Goal: Task Accomplishment & Management: Complete application form

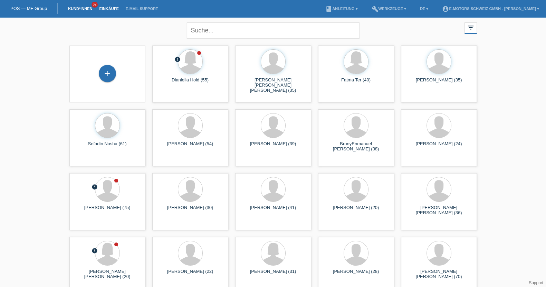
click at [111, 9] on link "Einkäufe" at bounding box center [109, 9] width 26 height 4
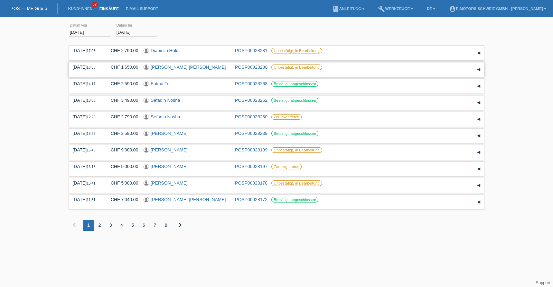
click at [187, 67] on link "Valentina Daniela Rubio Guerra" at bounding box center [188, 67] width 75 height 5
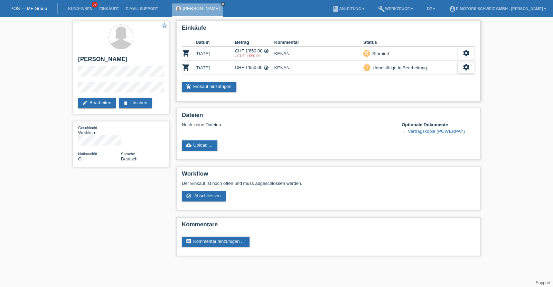
click at [466, 67] on icon "settings" at bounding box center [466, 68] width 8 height 8
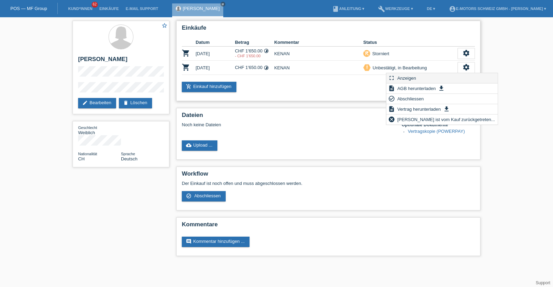
click at [424, 76] on div "fullscreen Anzeigen" at bounding box center [441, 78] width 111 height 10
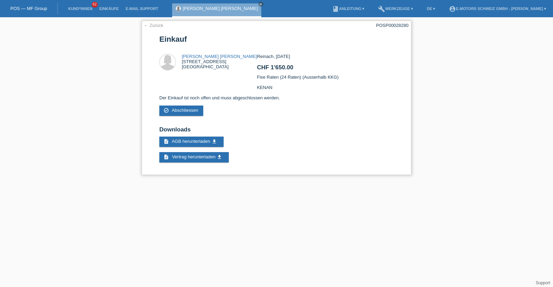
click at [153, 24] on link "← Zurück" at bounding box center [153, 25] width 19 height 5
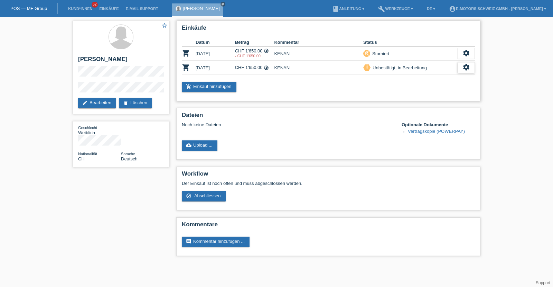
click at [460, 68] on div "settings" at bounding box center [465, 67] width 17 height 11
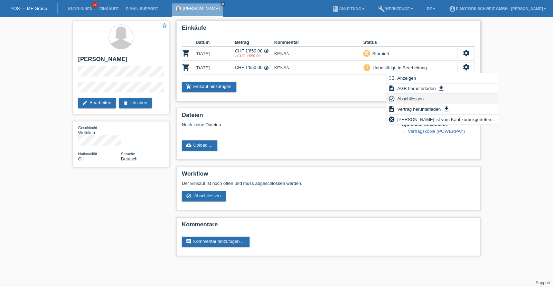
click at [403, 97] on span "Abschliessen" at bounding box center [410, 99] width 29 height 8
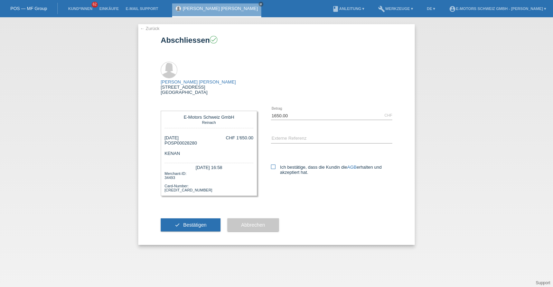
click at [273, 165] on icon at bounding box center [273, 167] width 4 height 4
click at [273, 165] on input "Ich bestätige, dass die Kundin die AGB erhalten und akzeptiert hat." at bounding box center [273, 167] width 4 height 4
checkbox input "true"
click at [187, 223] on span "Bestätigen" at bounding box center [194, 226] width 23 height 6
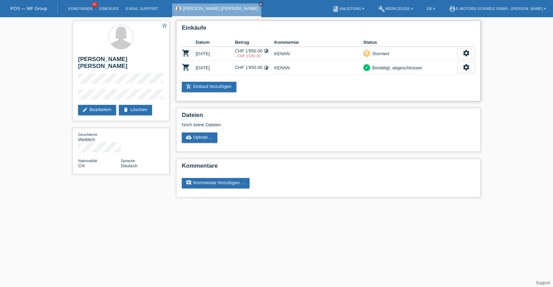
click at [260, 66] on td "CHF 1'650.00 timelapse" at bounding box center [254, 68] width 39 height 14
click at [84, 59] on h2 "[PERSON_NAME] [PERSON_NAME]" at bounding box center [121, 64] width 86 height 17
drag, startPoint x: 84, startPoint y: 59, endPoint x: 89, endPoint y: 66, distance: 8.6
click at [89, 66] on h2 "[PERSON_NAME] [PERSON_NAME]" at bounding box center [121, 64] width 86 height 17
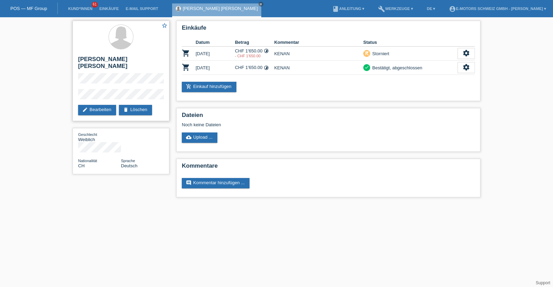
click at [88, 58] on h2 "[PERSON_NAME] [PERSON_NAME]" at bounding box center [121, 64] width 86 height 17
drag, startPoint x: 88, startPoint y: 58, endPoint x: 91, endPoint y: 64, distance: 7.0
click at [91, 64] on h2 "[PERSON_NAME] [PERSON_NAME]" at bounding box center [121, 64] width 86 height 17
copy h2 "[PERSON_NAME] [PERSON_NAME]"
click at [77, 9] on link "Kund*innen" at bounding box center [80, 9] width 31 height 4
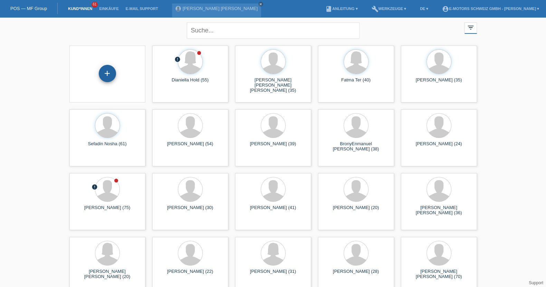
click at [105, 73] on div "+" at bounding box center [107, 73] width 17 height 17
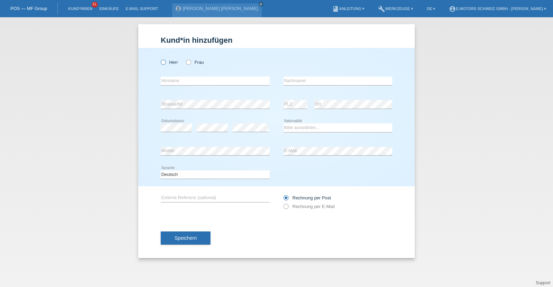
click at [164, 60] on input "Herr" at bounding box center [163, 62] width 4 height 4
radio input "true"
click at [173, 80] on input "text" at bounding box center [215, 81] width 109 height 9
type input "Marc"
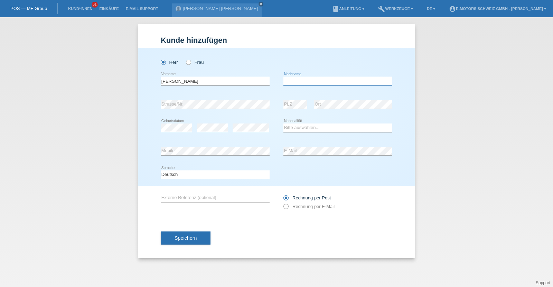
click at [297, 79] on input "text" at bounding box center [337, 81] width 109 height 9
type input "[PERSON_NAME]"
click at [310, 132] on icon at bounding box center [337, 132] width 109 height 0
click at [310, 129] on select "Bitte auswählen... Schweiz Deutschland Liechtenstein Österreich ------------ Af…" at bounding box center [337, 128] width 109 height 8
select select "CH"
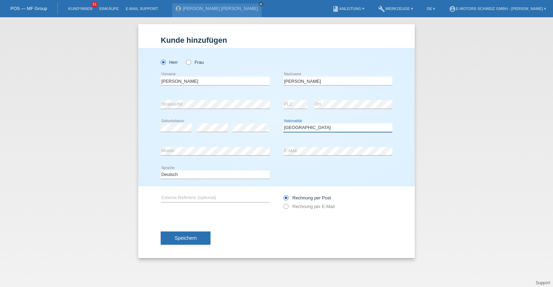
click at [283, 124] on select "Bitte auswählen... Schweiz Deutschland Liechtenstein Österreich ------------ Af…" at bounding box center [337, 128] width 109 height 8
click at [140, 150] on div "Herr Frau Marc error Vorname" at bounding box center [276, 117] width 276 height 139
click at [261, 151] on div "error Mobile error E-Mail" at bounding box center [277, 151] width 232 height 23
click at [193, 238] on span "Speichern" at bounding box center [185, 239] width 22 height 6
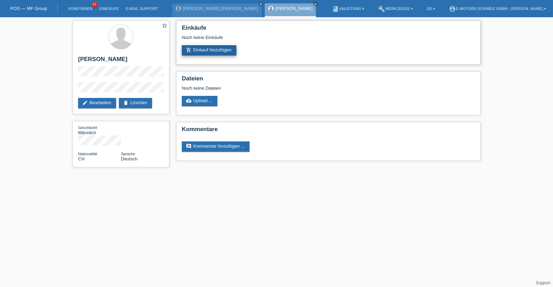
click at [188, 51] on icon "add_shopping_cart" at bounding box center [189, 50] width 6 height 6
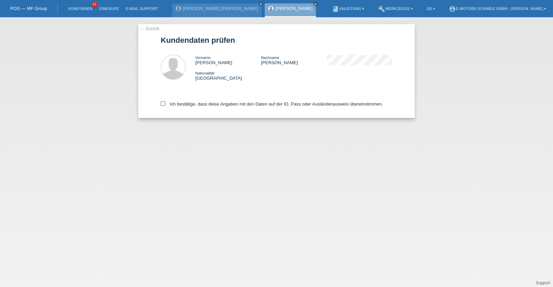
click at [197, 103] on label "Ich bestätige, dass diese Angaben mit den Daten auf der ID, Pass oder Ausländer…" at bounding box center [272, 104] width 222 height 5
click at [165, 103] on input "Ich bestätige, dass diese Angaben mit den Daten auf der ID, Pass oder Ausländer…" at bounding box center [163, 104] width 4 height 4
checkbox input "true"
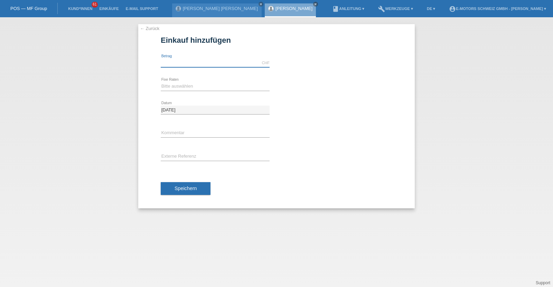
click at [182, 59] on input "text" at bounding box center [215, 63] width 109 height 9
type input "3790.00"
click at [182, 87] on select "Bitte auswählen 12 Raten 24 Raten 36 Raten 48 Raten" at bounding box center [215, 86] width 109 height 8
select select "214"
click at [161, 82] on select "Bitte auswählen 12 Raten 24 Raten 36 Raten 48 Raten" at bounding box center [215, 86] width 109 height 8
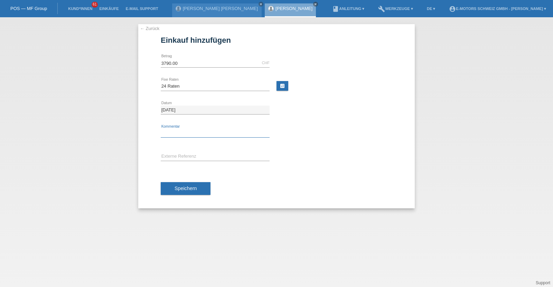
click at [182, 131] on input "text" at bounding box center [215, 133] width 109 height 9
type input "KENAN"
click at [186, 193] on button "Speichern" at bounding box center [186, 188] width 50 height 13
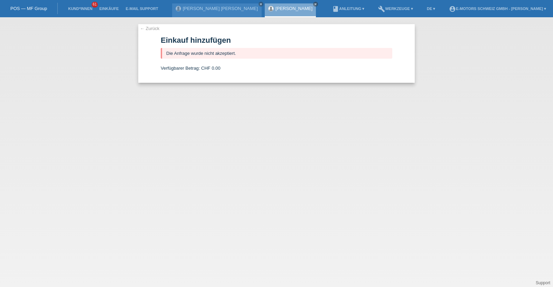
click at [275, 6] on link "[PERSON_NAME]" at bounding box center [293, 8] width 37 height 5
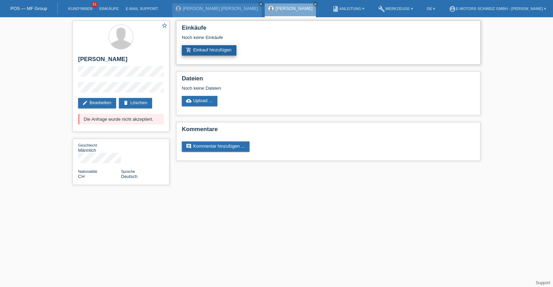
click at [197, 48] on link "add_shopping_cart Einkauf hinzufügen" at bounding box center [209, 50] width 55 height 10
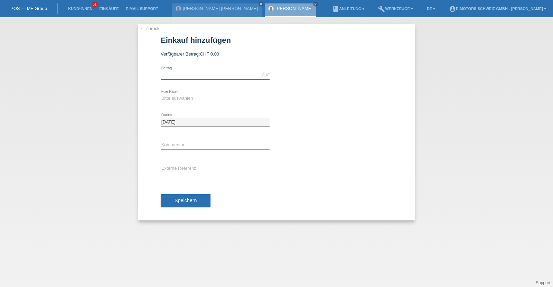
click at [197, 73] on input "text" at bounding box center [215, 75] width 109 height 9
type input "9000.00"
click at [176, 96] on select "Bitte auswählen 12 Raten 24 Raten 36 Raten 48 Raten" at bounding box center [215, 98] width 109 height 8
select select "214"
click at [161, 94] on select "Bitte auswählen 12 Raten 24 Raten 36 Raten 48 Raten" at bounding box center [215, 98] width 109 height 8
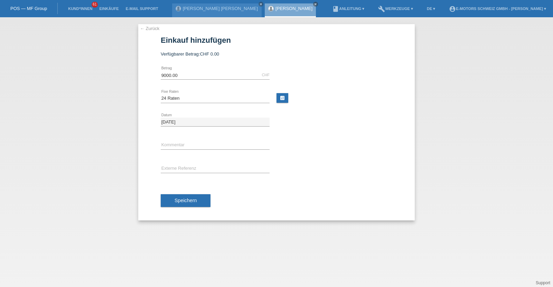
click at [191, 191] on div "Speichern" at bounding box center [277, 201] width 232 height 40
click at [193, 197] on button "Speichern" at bounding box center [186, 201] width 50 height 13
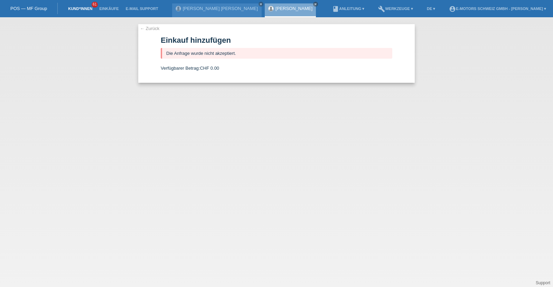
click at [83, 8] on link "Kund*innen" at bounding box center [80, 9] width 31 height 4
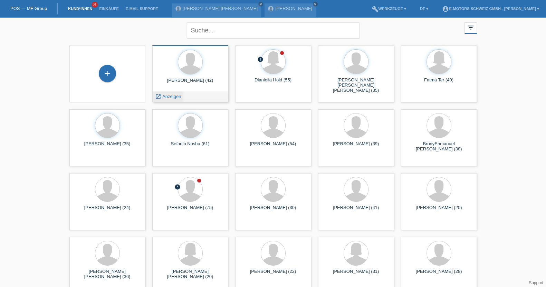
click at [177, 94] on span "Anzeigen" at bounding box center [171, 96] width 19 height 5
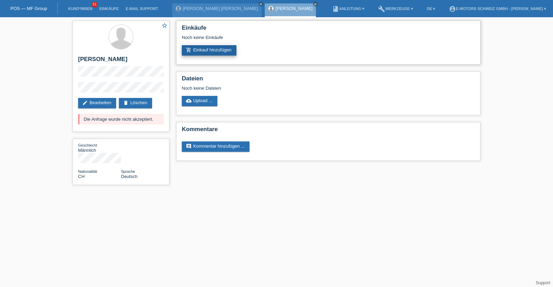
click at [209, 50] on link "add_shopping_cart Einkauf hinzufügen" at bounding box center [209, 50] width 55 height 10
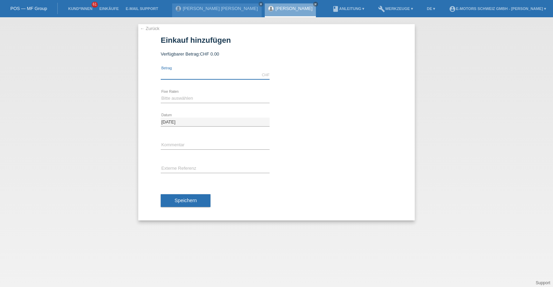
click at [197, 77] on input "text" at bounding box center [215, 75] width 109 height 9
type input "500.00"
click at [184, 96] on select "Bitte auswählen 12 Raten 24 Raten 36 Raten 48 Raten" at bounding box center [215, 98] width 109 height 8
select select "214"
click at [161, 94] on select "Bitte auswählen 12 Raten 24 Raten 36 Raten 48 Raten" at bounding box center [215, 98] width 109 height 8
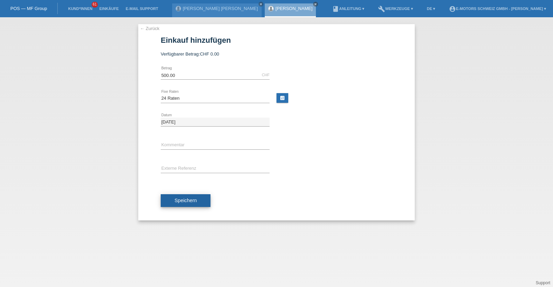
click at [186, 205] on button "Speichern" at bounding box center [186, 201] width 50 height 13
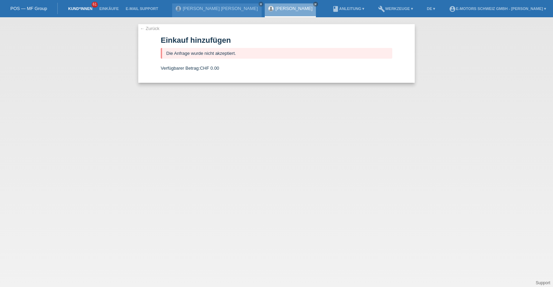
click at [78, 8] on link "Kund*innen" at bounding box center [80, 9] width 31 height 4
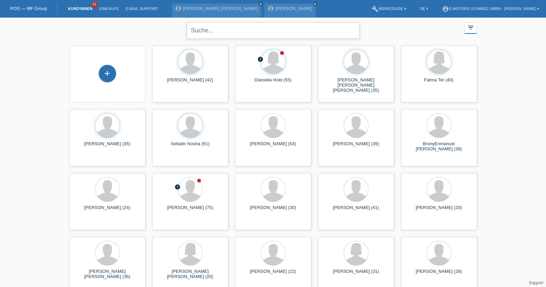
click at [232, 27] on input "text" at bounding box center [273, 30] width 173 height 16
type input "steve"
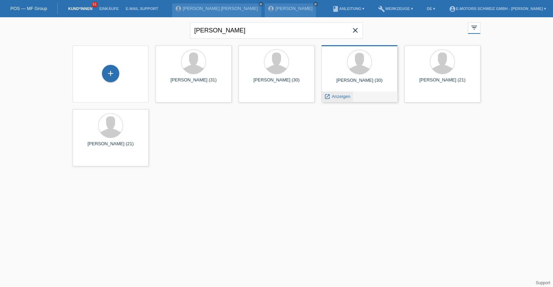
click at [339, 94] on span "Anzeigen" at bounding box center [341, 96] width 19 height 5
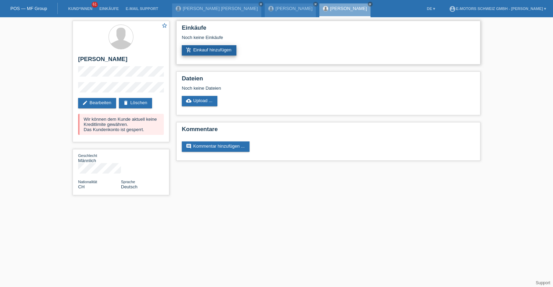
click at [199, 49] on link "add_shopping_cart Einkauf hinzufügen" at bounding box center [209, 50] width 55 height 10
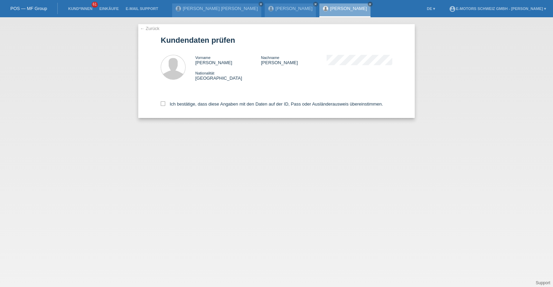
click at [223, 101] on div "Ich bestätige, dass diese Angaben mit den Daten auf der ID, Pass oder Ausländer…" at bounding box center [277, 103] width 232 height 30
click at [224, 105] on label "Ich bestätige, dass diese Angaben mit den Daten auf der ID, Pass oder Ausländer…" at bounding box center [272, 104] width 222 height 5
click at [165, 105] on input "Ich bestätige, dass diese Angaben mit den Daten auf der ID, Pass oder Ausländer…" at bounding box center [163, 104] width 4 height 4
checkbox input "true"
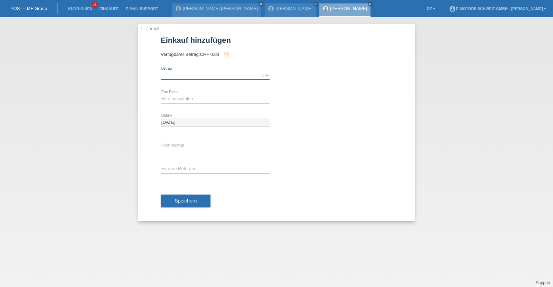
click at [221, 75] on input "text" at bounding box center [215, 75] width 109 height 9
type input "3790.00"
click at [209, 97] on select "Bitte auswählen 12 Raten 24 Raten 36 Raten 48 Raten" at bounding box center [215, 99] width 109 height 8
select select "214"
click at [161, 95] on select "Bitte auswählen 12 Raten 24 Raten 36 Raten 48 Raten" at bounding box center [215, 99] width 109 height 8
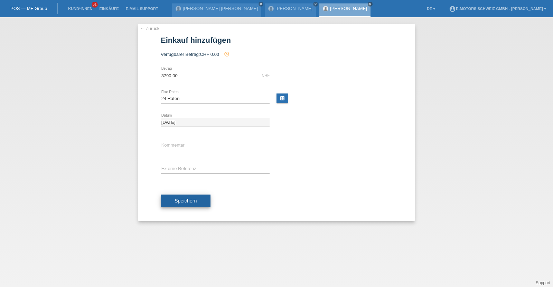
click at [204, 198] on button "Speichern" at bounding box center [186, 201] width 50 height 13
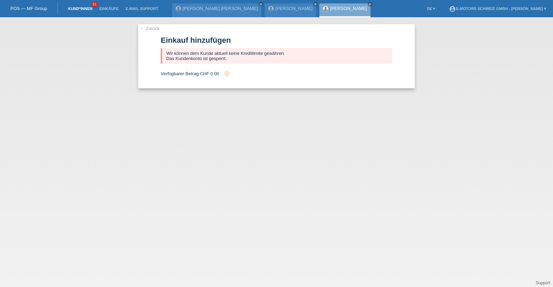
click at [83, 7] on link "Kund*innen" at bounding box center [80, 9] width 31 height 4
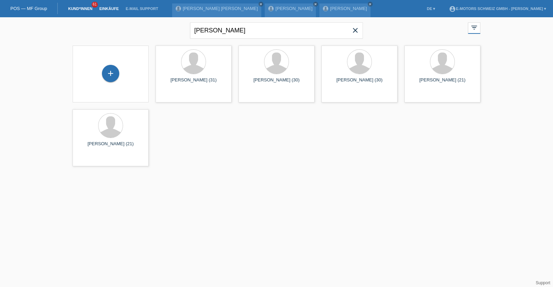
click at [113, 9] on link "Einkäufe" at bounding box center [109, 9] width 26 height 4
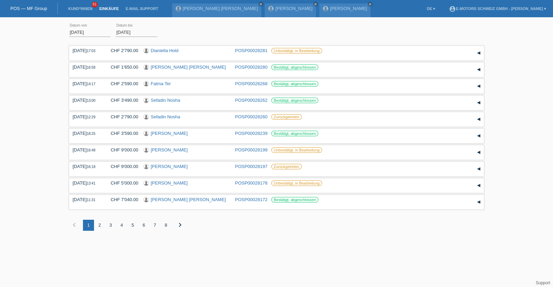
click at [97, 224] on div "2" at bounding box center [99, 225] width 11 height 11
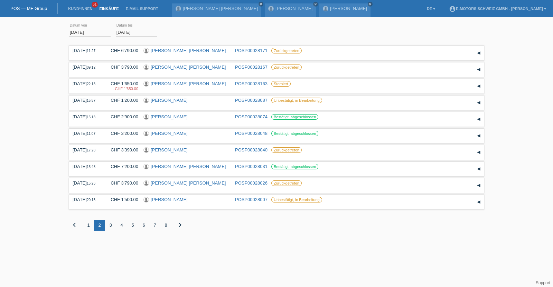
click at [113, 226] on div "3" at bounding box center [110, 225] width 11 height 11
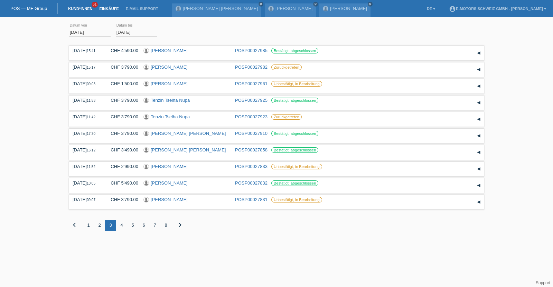
click at [81, 7] on link "Kund*innen" at bounding box center [80, 9] width 31 height 4
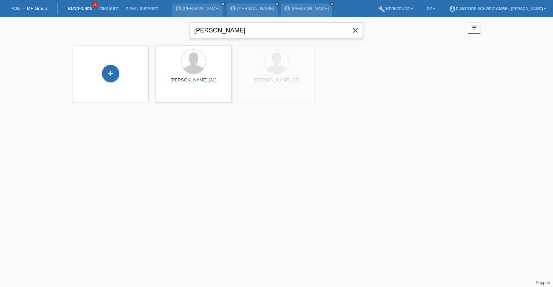
drag, startPoint x: 225, startPoint y: 35, endPoint x: 133, endPoint y: 30, distance: 91.4
click at [133, 30] on div "[PERSON_NAME] close filter_list view_module Alle Kund*innen anzeigen star Marki…" at bounding box center [276, 29] width 415 height 25
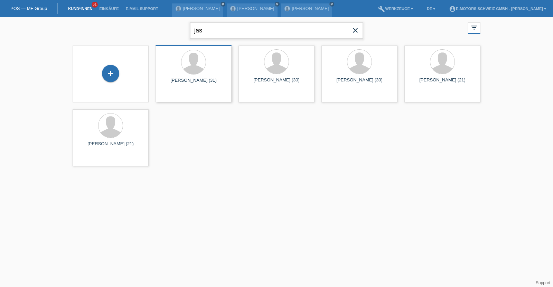
type input "jasmin"
click at [225, 41] on div "jasmin close" at bounding box center [276, 29] width 173 height 25
click at [226, 33] on input "jasmin" at bounding box center [276, 30] width 173 height 16
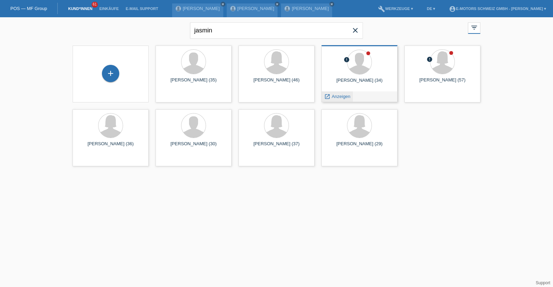
click at [337, 95] on span "Anzeigen" at bounding box center [341, 96] width 19 height 5
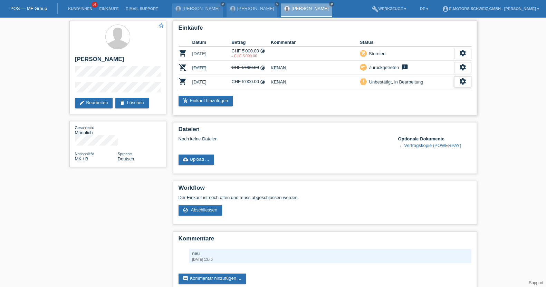
click at [461, 81] on icon "settings" at bounding box center [463, 82] width 8 height 8
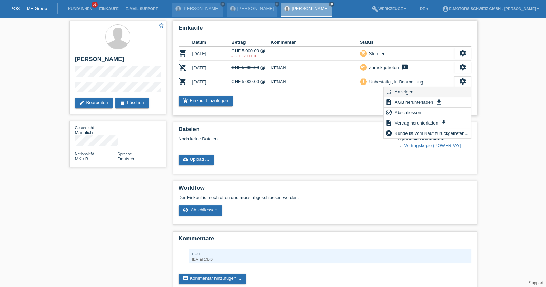
click at [424, 89] on div "fullscreen Anzeigen" at bounding box center [427, 92] width 87 height 10
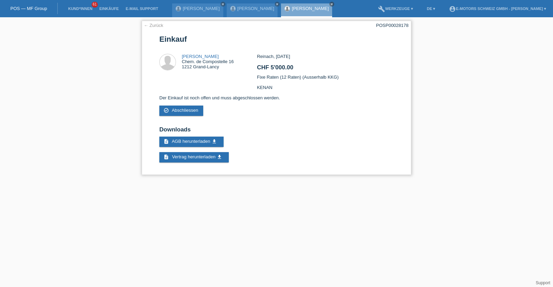
click at [149, 23] on link "← Zurück" at bounding box center [153, 25] width 19 height 5
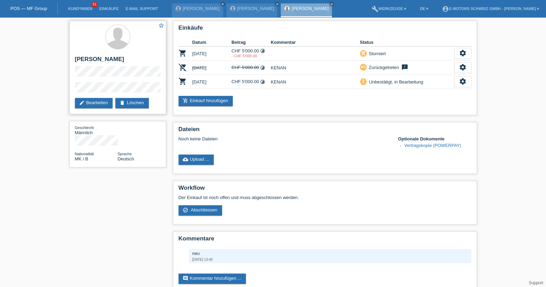
click at [114, 59] on h2 "[PERSON_NAME]" at bounding box center [118, 61] width 86 height 10
copy h2 "Boguchanin"
